Goal: Task Accomplishment & Management: Complete application form

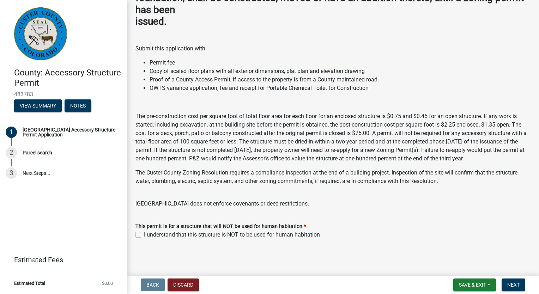
scroll to position [79, 0]
click at [144, 234] on label "I understand that this structure is NOT to be used for human habitation" at bounding box center [232, 235] width 176 height 8
click at [144, 234] on input "I understand that this structure is NOT to be used for human habitation" at bounding box center [146, 233] width 5 height 5
checkbox input "true"
click at [519, 284] on button "Next" at bounding box center [514, 285] width 24 height 13
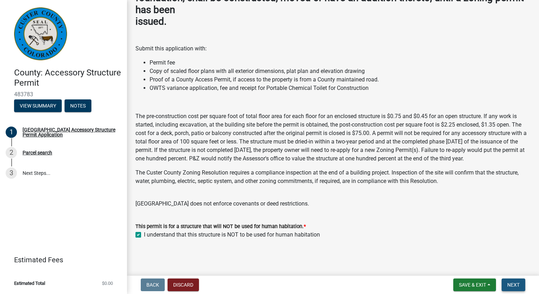
scroll to position [0, 0]
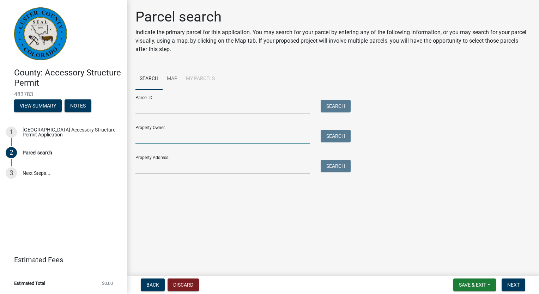
click at [212, 135] on input "Property Owner:" at bounding box center [222, 137] width 175 height 14
type input "[PERSON_NAME]"
type input "[STREET_ADDRESS]"
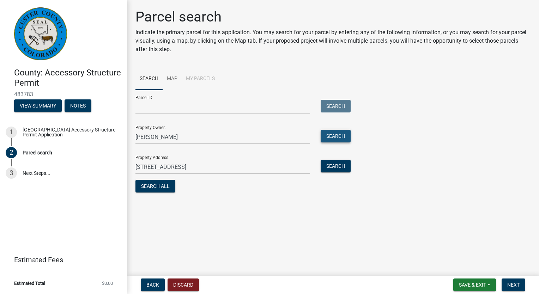
click at [332, 135] on button "Search" at bounding box center [336, 136] width 30 height 13
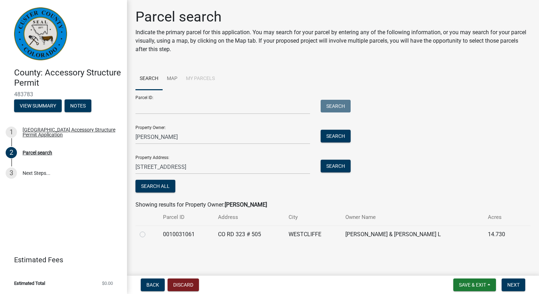
drag, startPoint x: 142, startPoint y: 235, endPoint x: 188, endPoint y: 235, distance: 45.5
click at [148, 230] on label at bounding box center [148, 230] width 0 height 0
click at [148, 235] on input "radio" at bounding box center [150, 232] width 5 height 5
radio input "true"
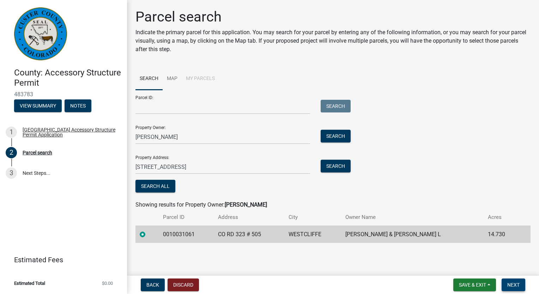
click at [514, 286] on span "Next" at bounding box center [513, 285] width 12 height 6
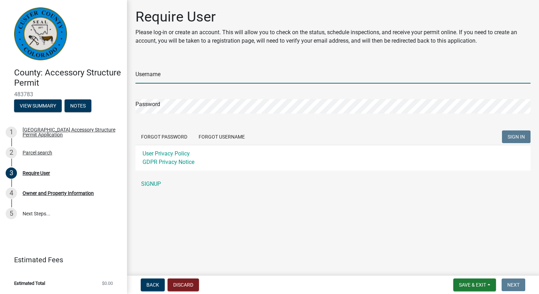
click at [193, 72] on input "Username" at bounding box center [332, 76] width 395 height 14
type input "Schluet"
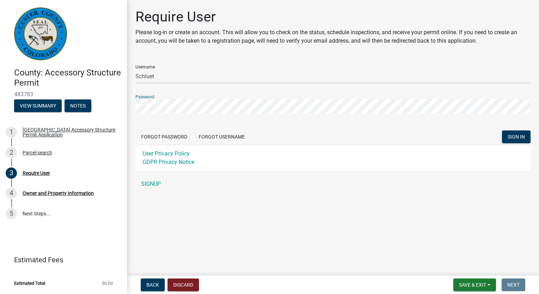
click at [502, 131] on button "SIGN IN" at bounding box center [516, 137] width 29 height 13
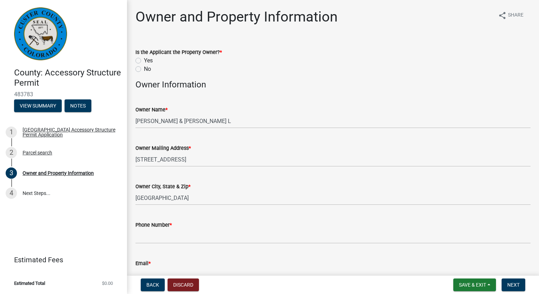
click at [147, 59] on label "Yes" at bounding box center [148, 60] width 9 height 8
click at [147, 59] on input "Yes" at bounding box center [146, 58] width 5 height 5
radio input "true"
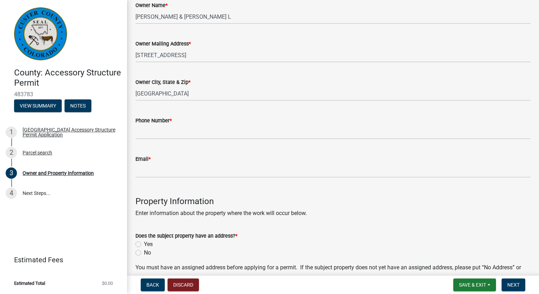
scroll to position [106, 0]
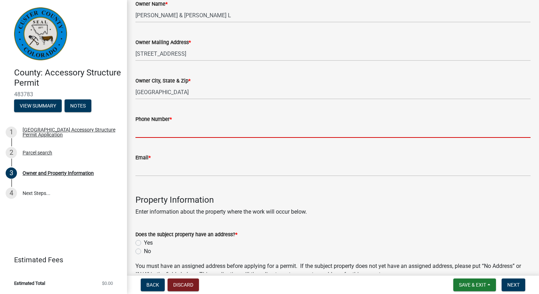
click at [188, 134] on input "Phone Number *" at bounding box center [332, 130] width 395 height 14
type input "3037752174"
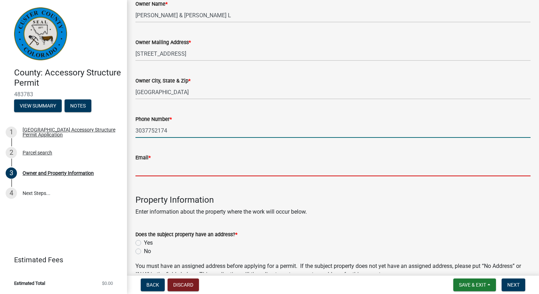
type input "[EMAIL_ADDRESS][DOMAIN_NAME]"
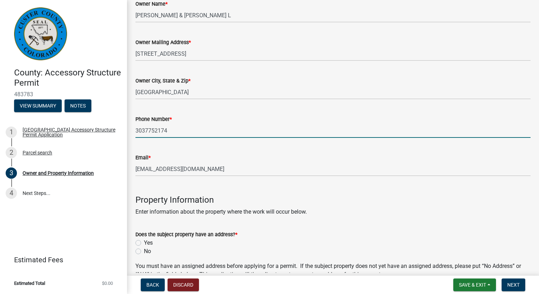
type input "80020"
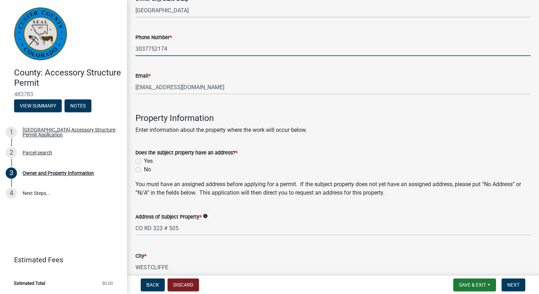
scroll to position [212, 0]
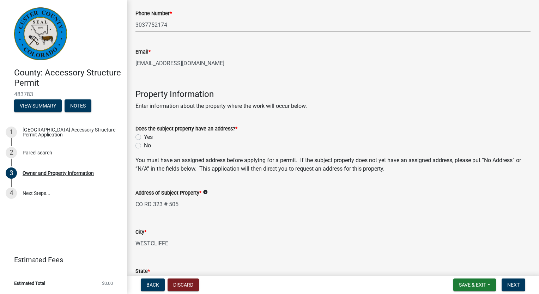
drag, startPoint x: 140, startPoint y: 137, endPoint x: 171, endPoint y: 145, distance: 31.7
click at [144, 137] on label "Yes" at bounding box center [148, 137] width 9 height 8
click at [144, 137] on input "Yes" at bounding box center [146, 135] width 5 height 5
radio input "true"
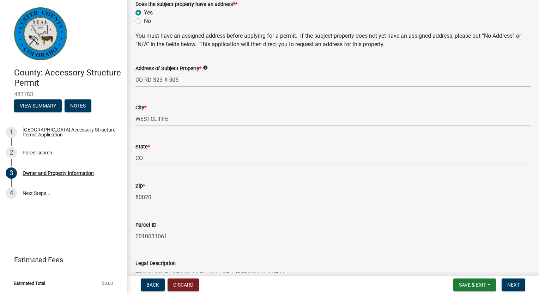
scroll to position [353, 0]
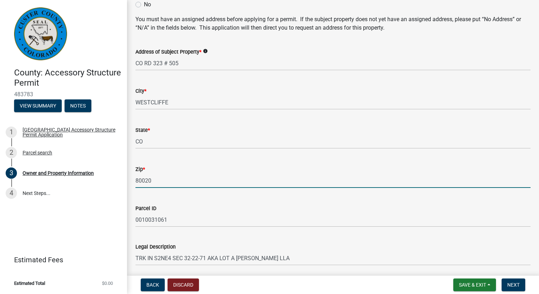
click at [165, 174] on input "80020" at bounding box center [332, 181] width 395 height 14
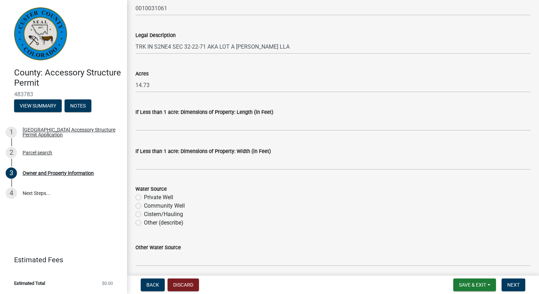
scroll to position [591, 0]
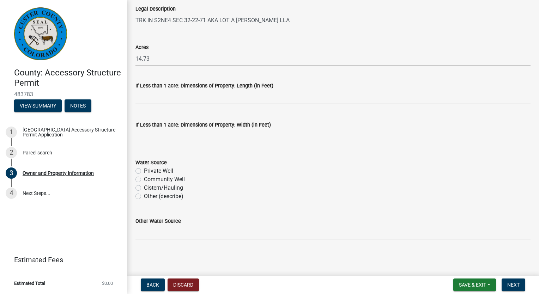
type input "81252"
click at [165, 172] on label "Private Well" at bounding box center [158, 171] width 29 height 8
click at [149, 171] on input "Private Well" at bounding box center [146, 169] width 5 height 5
radio input "true"
click at [515, 284] on span "Next" at bounding box center [513, 285] width 12 height 6
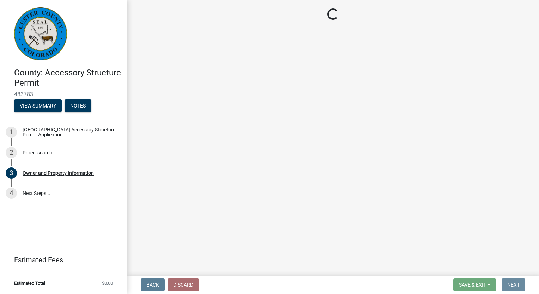
scroll to position [0, 0]
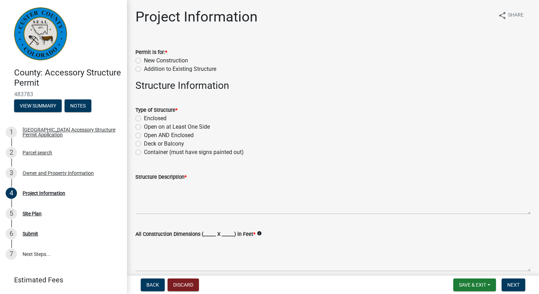
click at [179, 61] on label "New Construction" at bounding box center [166, 60] width 44 height 8
click at [149, 61] on input "New Construction" at bounding box center [146, 58] width 5 height 5
radio input "true"
click at [161, 119] on label "Enclosed" at bounding box center [155, 118] width 23 height 8
click at [149, 119] on input "Enclosed" at bounding box center [146, 116] width 5 height 5
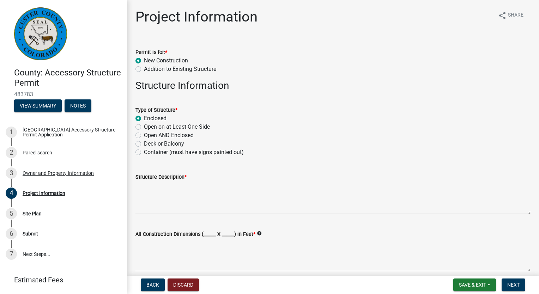
radio input "true"
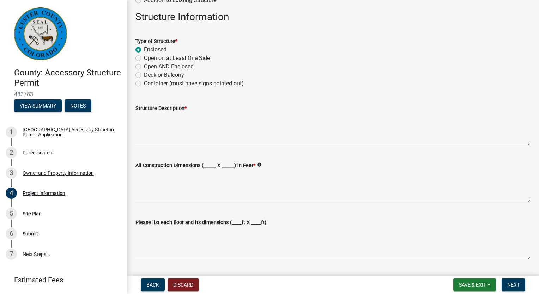
scroll to position [71, 0]
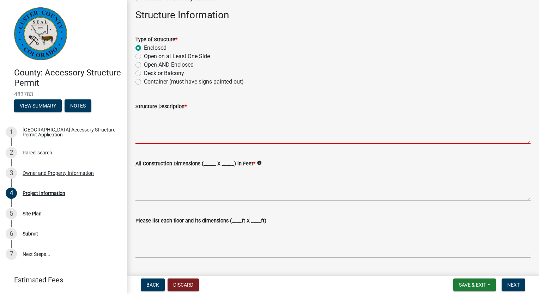
click at [182, 124] on textarea "Structure Description *" at bounding box center [332, 127] width 395 height 33
type textarea "shed"
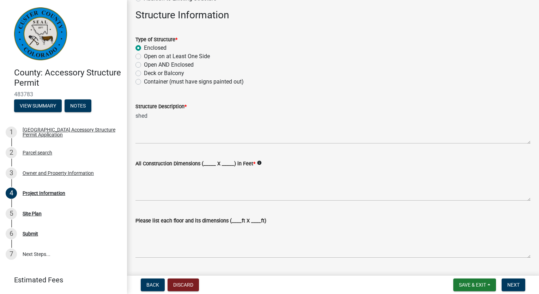
click at [207, 162] on label "All Construction Dimensions (_____ X _____) in Feet *" at bounding box center [195, 164] width 120 height 5
click at [149, 181] on textarea "All Construction Dimensions (_____ X _____) in Feet *" at bounding box center [332, 184] width 395 height 33
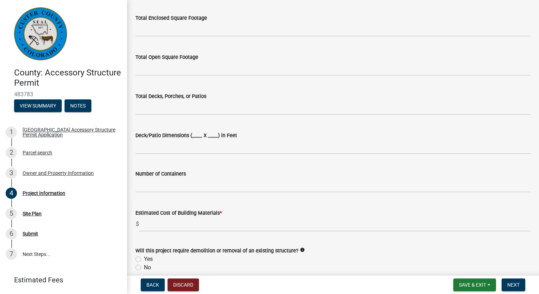
scroll to position [353, 0]
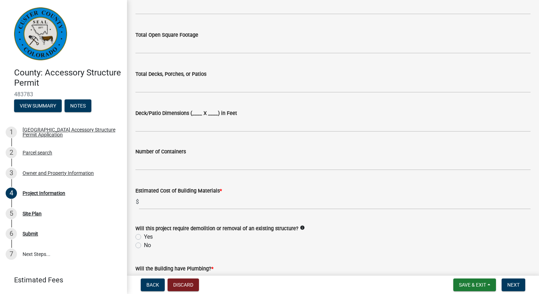
type textarea "10x20"
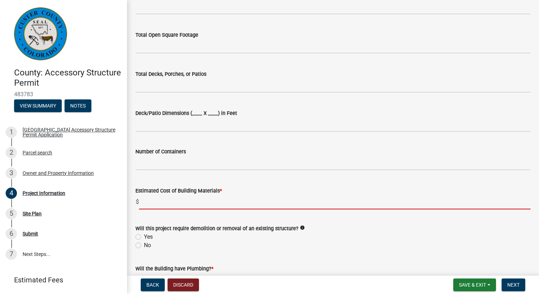
click at [187, 207] on input "text" at bounding box center [335, 202] width 392 height 14
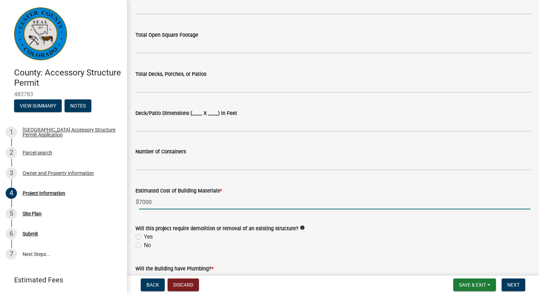
type input "7000"
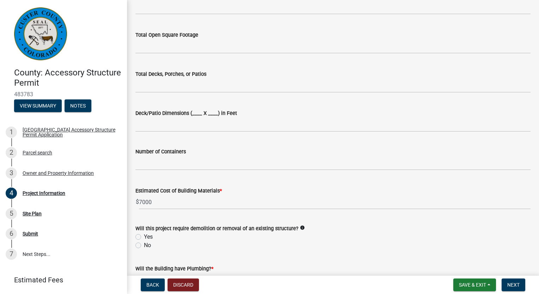
drag, startPoint x: 139, startPoint y: 247, endPoint x: 163, endPoint y: 245, distance: 23.4
click at [144, 247] on label "No" at bounding box center [147, 245] width 7 height 8
click at [144, 246] on input "No" at bounding box center [146, 243] width 5 height 5
radio input "true"
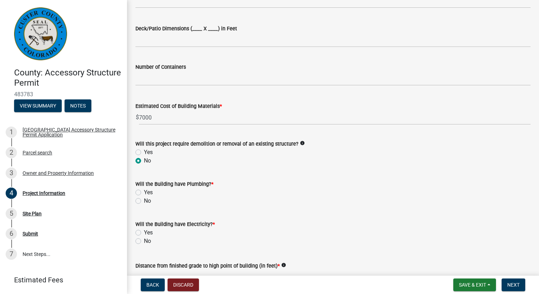
scroll to position [459, 0]
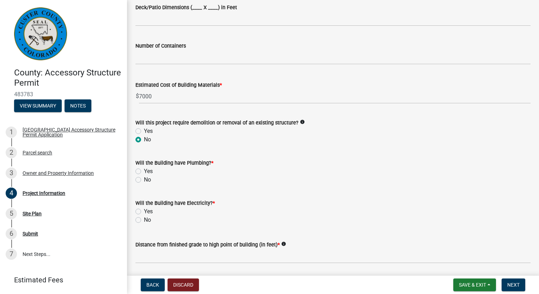
click at [144, 179] on label "No" at bounding box center [147, 180] width 7 height 8
click at [144, 179] on input "No" at bounding box center [146, 178] width 5 height 5
radio input "true"
click at [144, 221] on label "No" at bounding box center [147, 220] width 7 height 8
click at [144, 221] on input "No" at bounding box center [146, 218] width 5 height 5
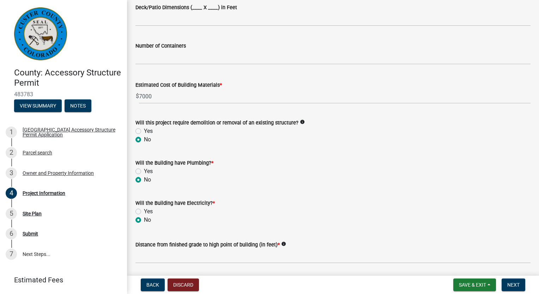
radio input "true"
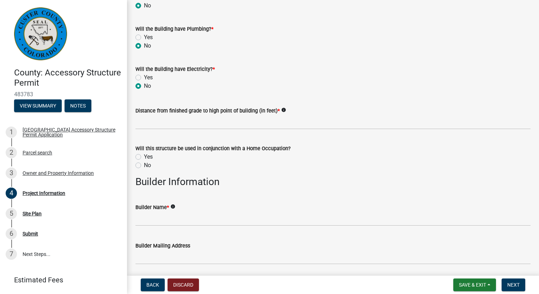
scroll to position [600, 0]
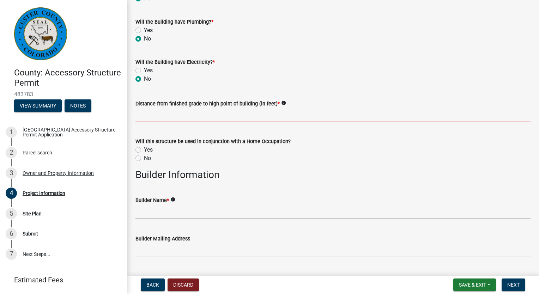
click at [165, 116] on input "text" at bounding box center [332, 115] width 395 height 14
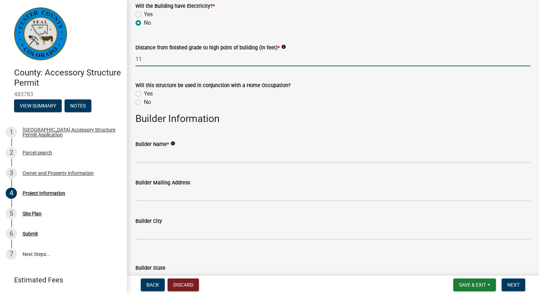
scroll to position [670, 0]
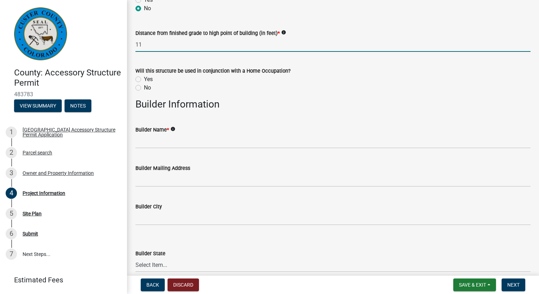
type input "11"
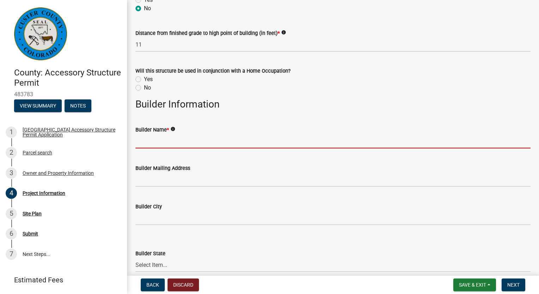
drag, startPoint x: 162, startPoint y: 140, endPoint x: 193, endPoint y: 139, distance: 31.1
click at [162, 140] on input "Builder Name *" at bounding box center [332, 141] width 395 height 14
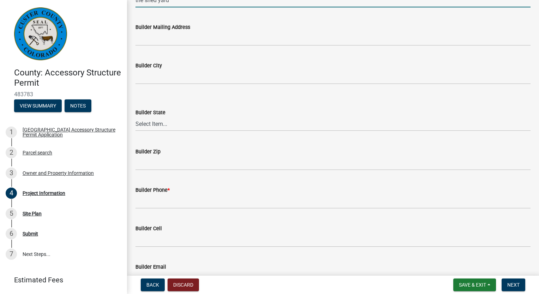
scroll to position [847, 0]
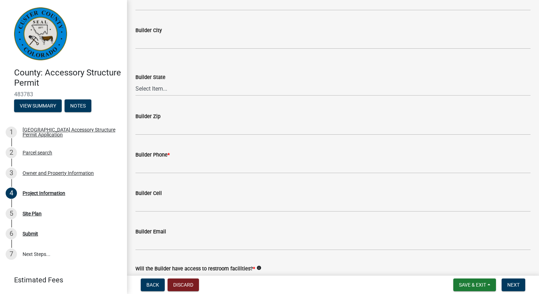
type input "the shed yard"
click at [142, 168] on input "Builder Phone *" at bounding box center [332, 166] width 395 height 14
type input "3037752174"
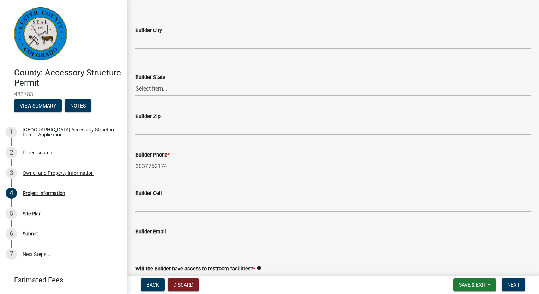
type input "1"
type input "500"
type input "300"
type input "500"
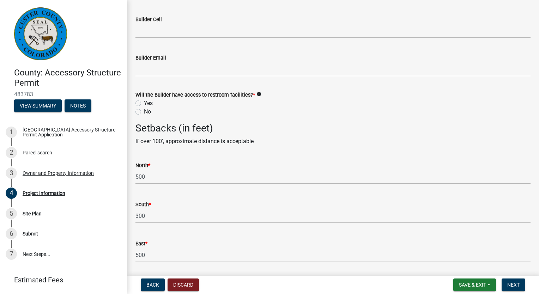
scroll to position [1023, 0]
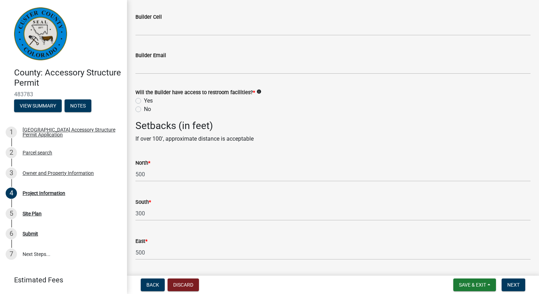
click at [145, 100] on label "Yes" at bounding box center [148, 101] width 9 height 8
click at [145, 100] on input "Yes" at bounding box center [146, 99] width 5 height 5
radio input "true"
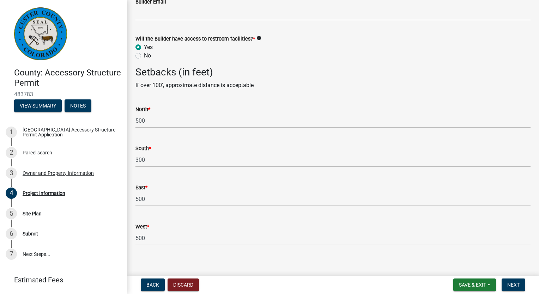
scroll to position [1082, 0]
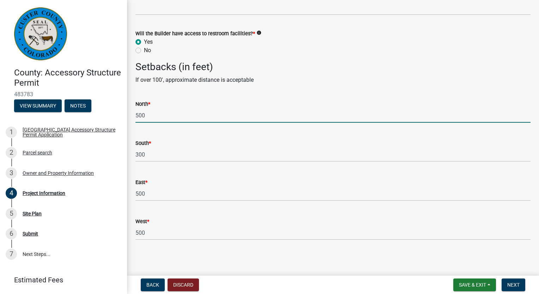
click at [152, 117] on input "500" at bounding box center [332, 115] width 395 height 14
type input "5"
type input "100"
click at [146, 154] on input "300" at bounding box center [332, 154] width 395 height 14
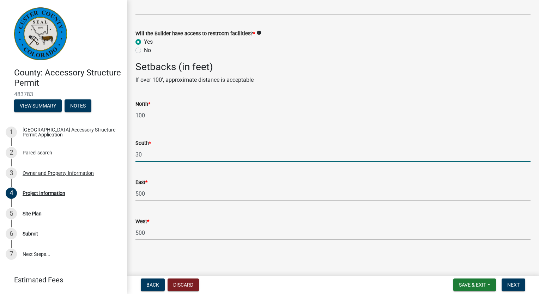
type input "3"
type input "100"
click at [152, 194] on input "500" at bounding box center [332, 194] width 395 height 14
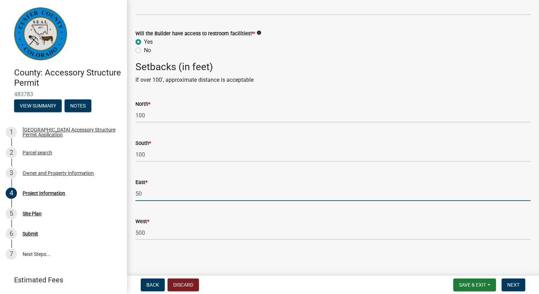
type input "5"
type input "100"
click at [157, 232] on input "500" at bounding box center [332, 233] width 395 height 14
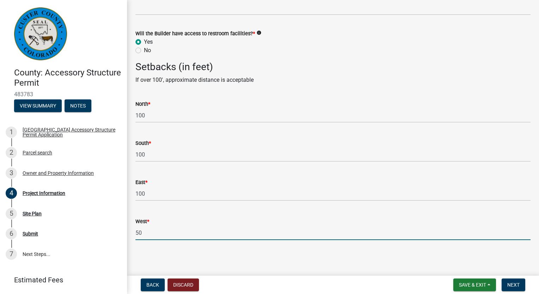
type input "5"
type input "100"
click at [519, 283] on span "Next" at bounding box center [513, 285] width 12 height 6
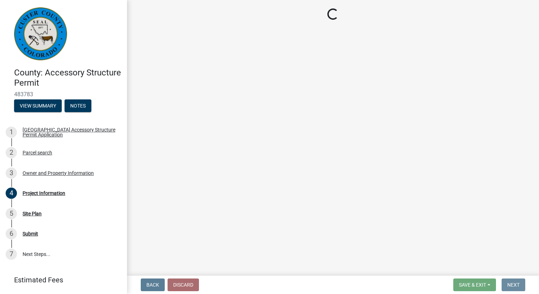
scroll to position [0, 0]
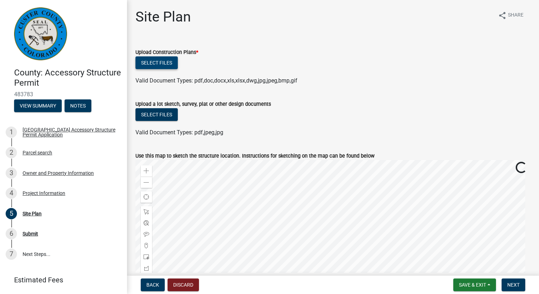
click at [159, 61] on button "Select files" at bounding box center [156, 62] width 42 height 13
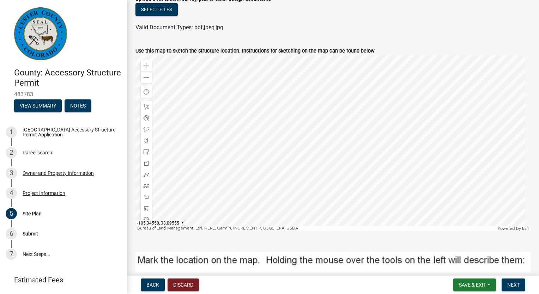
scroll to position [141, 0]
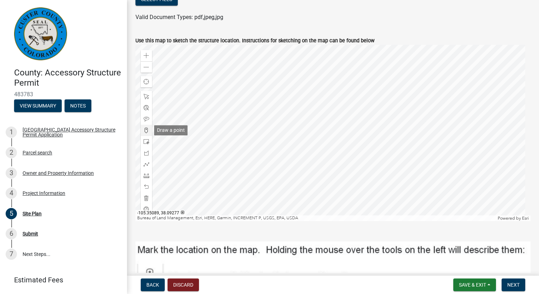
click at [146, 131] on span at bounding box center [147, 131] width 6 height 6
click at [344, 147] on div at bounding box center [332, 133] width 395 height 176
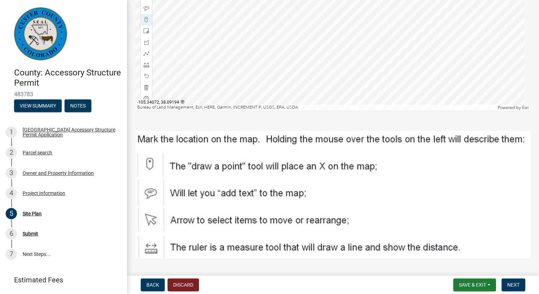
scroll to position [268, 0]
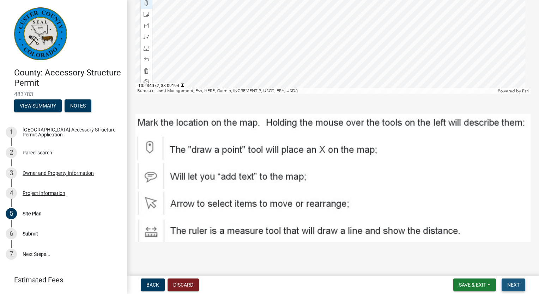
click at [518, 283] on span "Next" at bounding box center [513, 285] width 12 height 6
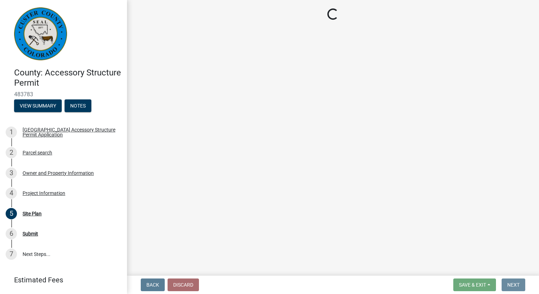
scroll to position [0, 0]
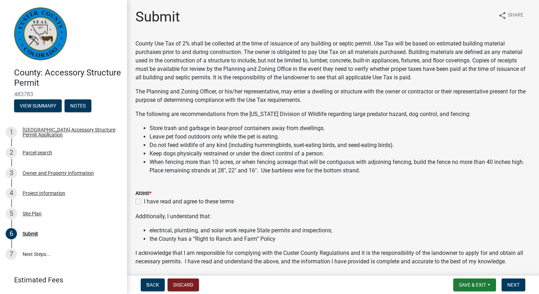
click at [144, 201] on label "I have read and agree to these terms" at bounding box center [189, 202] width 90 height 8
click at [144, 201] on input "I have read and agree to these terms" at bounding box center [146, 200] width 5 height 5
checkbox input "true"
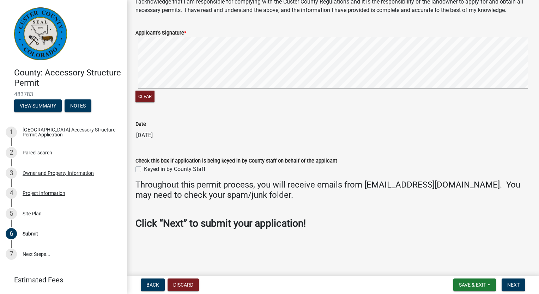
scroll to position [252, 0]
click at [517, 286] on span "Next" at bounding box center [513, 285] width 12 height 6
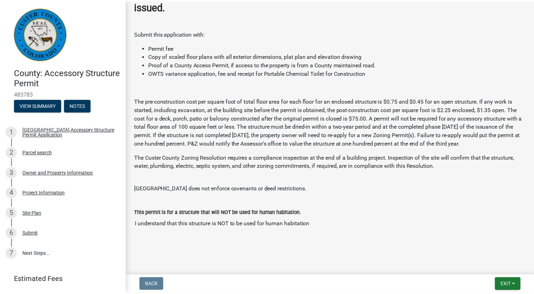
scroll to position [161, 0]
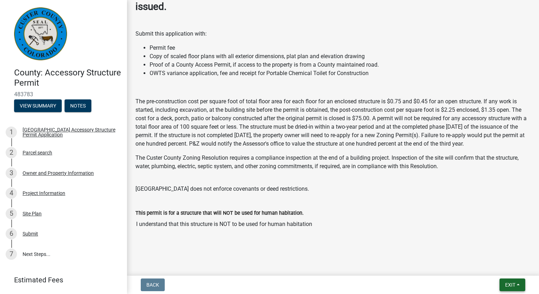
click at [508, 283] on span "Exit" at bounding box center [510, 285] width 10 height 6
click at [496, 266] on button "Save & Exit" at bounding box center [497, 266] width 56 height 17
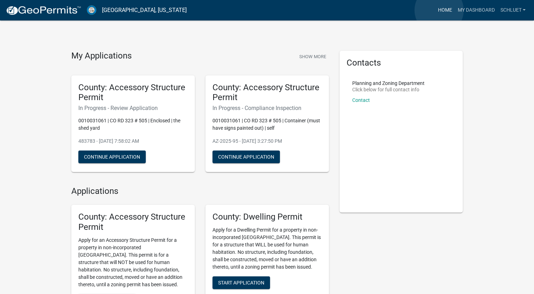
click at [439, 10] on link "Home" at bounding box center [445, 10] width 20 height 13
click at [466, 10] on link "My Dashboard" at bounding box center [475, 10] width 43 height 13
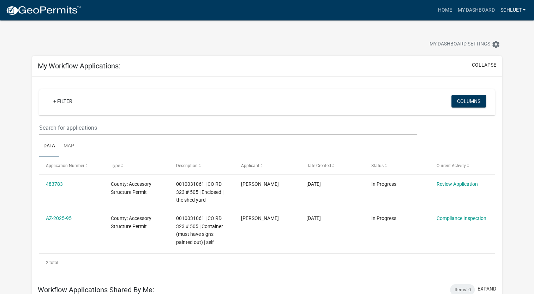
click at [525, 9] on link "Schluet" at bounding box center [512, 10] width 31 height 13
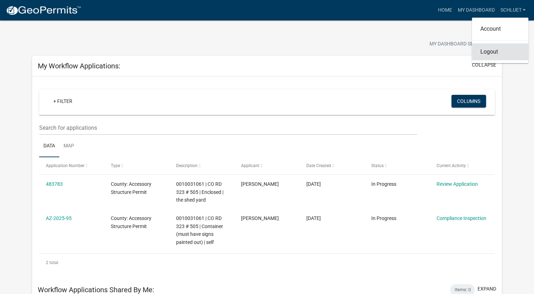
click at [502, 54] on link "Logout" at bounding box center [500, 51] width 56 height 17
